Goal: Use online tool/utility: Utilize a website feature to perform a specific function

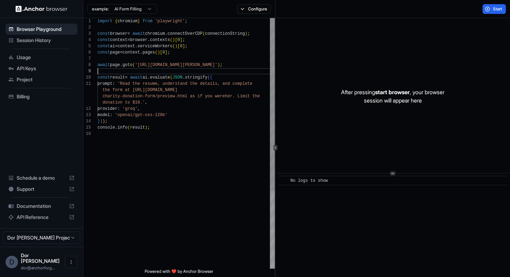
scroll to position [50, 0]
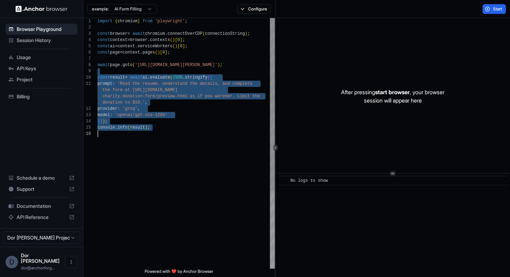
drag, startPoint x: 150, startPoint y: 70, endPoint x: 149, endPoint y: 149, distance: 78.8
click at [149, 149] on div "import { chromium } from 'playwright' ; const browser = await chromium . connec…" at bounding box center [186, 199] width 177 height 363
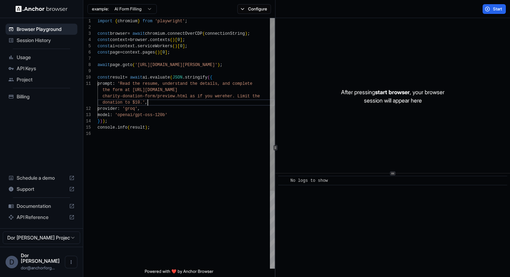
click at [159, 105] on div "import { chromium } from 'playwright' ; const browser = await chromium . connec…" at bounding box center [186, 199] width 177 height 363
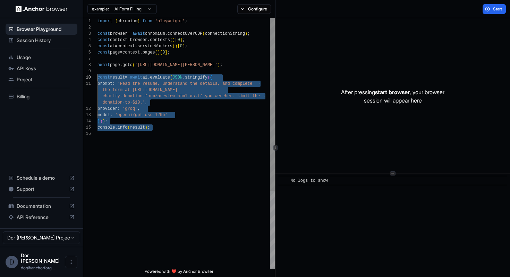
drag, startPoint x: 154, startPoint y: 133, endPoint x: 92, endPoint y: 74, distance: 85.9
click at [98, 74] on div "import { chromium } from 'playwright' ; const browser = await chromium . connec…" at bounding box center [186, 199] width 177 height 363
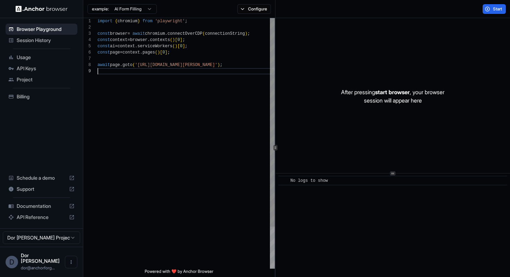
scroll to position [44, 0]
drag, startPoint x: 237, startPoint y: 65, endPoint x: 160, endPoint y: 65, distance: 77.4
click at [160, 65] on div "import { chromium } from 'playwright' ; const browser = await chromium . connec…" at bounding box center [186, 165] width 177 height 294
type textarea "**********"
click at [253, 9] on button "Configure" at bounding box center [254, 9] width 34 height 10
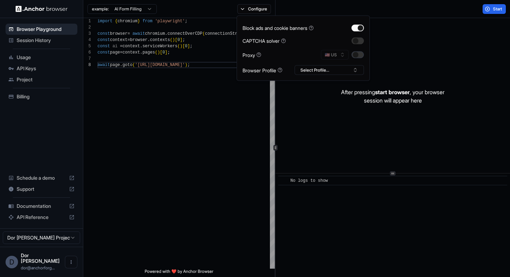
click at [361, 53] on button "button" at bounding box center [357, 54] width 12 height 7
click at [414, 18] on div "After pressing start browser , your browser session will appear here" at bounding box center [392, 96] width 235 height 156
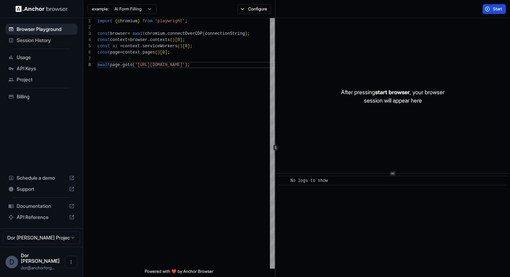
click at [492, 5] on button "Start" at bounding box center [494, 9] width 23 height 10
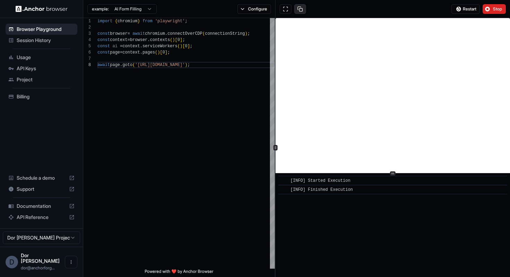
click at [300, 9] on button at bounding box center [300, 9] width 12 height 10
click at [498, 11] on span "Stop" at bounding box center [498, 9] width 10 height 6
